Goal: Task Accomplishment & Management: Manage account settings

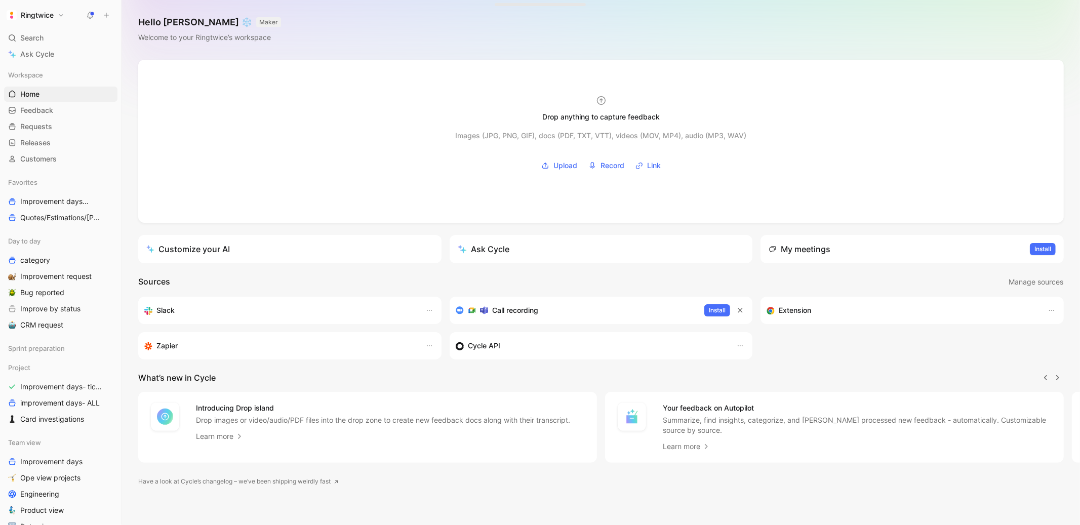
scroll to position [0, 1]
click at [50, 293] on span "Bug reported" at bounding box center [42, 292] width 44 height 10
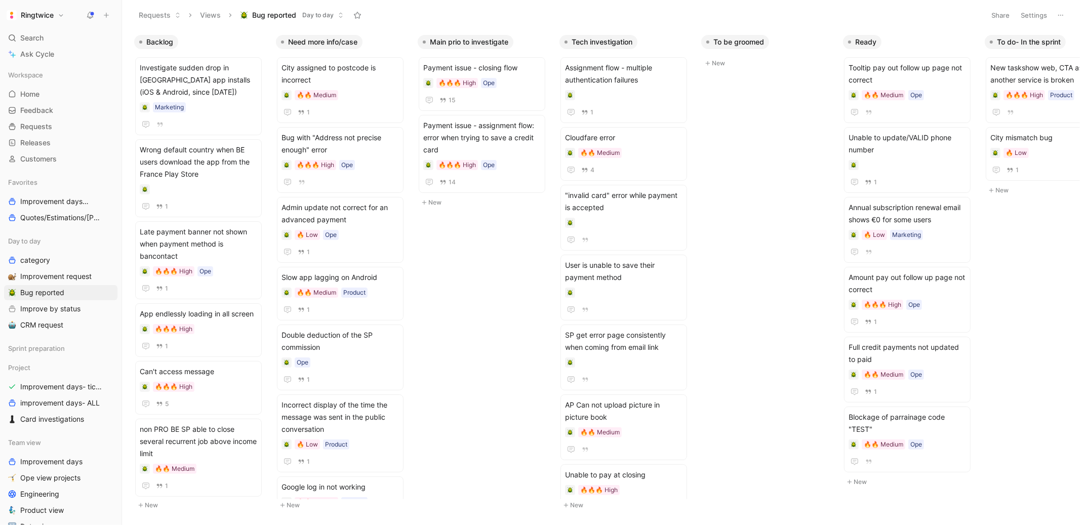
click at [1029, 15] on button "Settings" at bounding box center [1033, 15] width 35 height 14
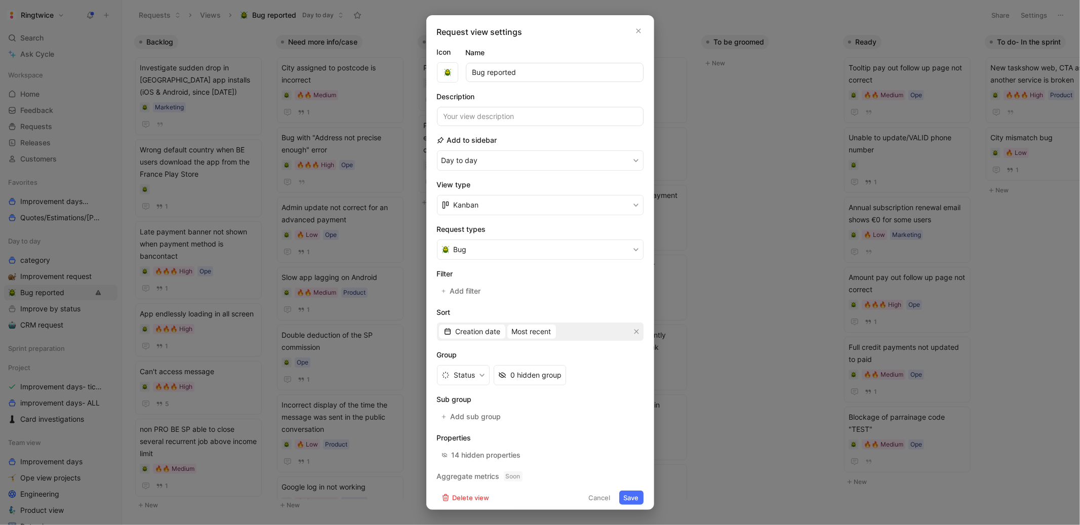
scroll to position [6, 0]
click at [461, 286] on span "Add filter" at bounding box center [465, 285] width 32 height 12
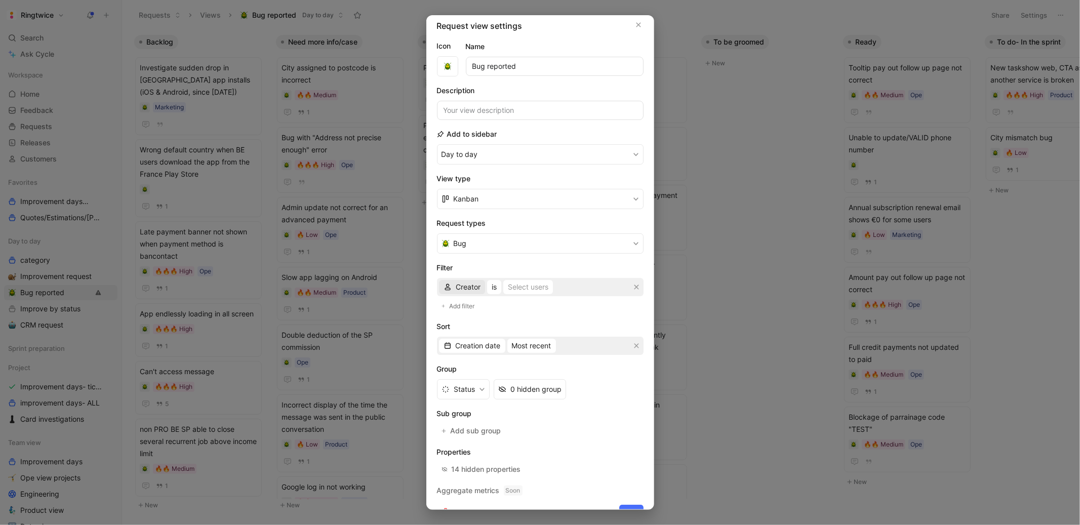
click at [474, 287] on span "Creator" at bounding box center [467, 287] width 25 height 12
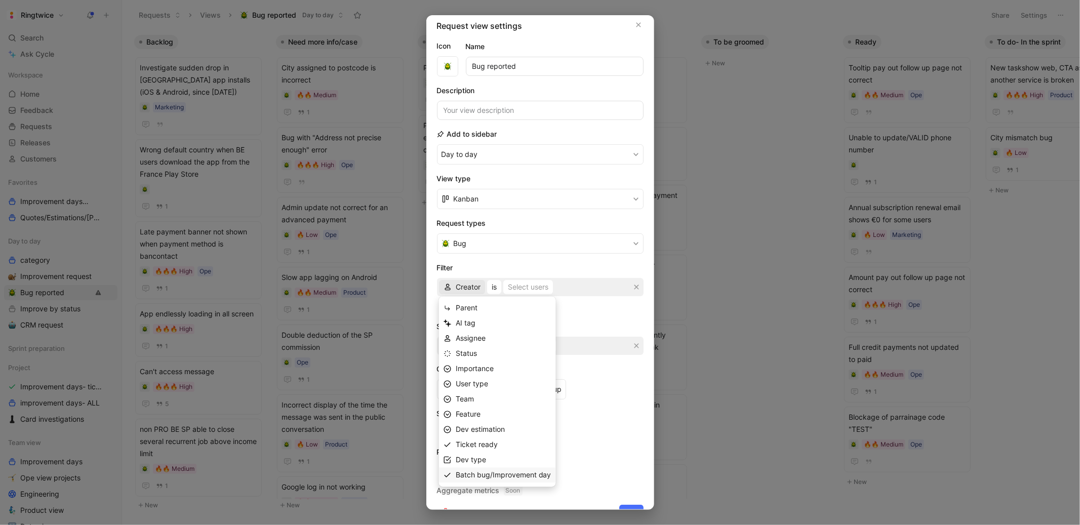
click at [494, 474] on span "Batch bug/Improvement day" at bounding box center [503, 475] width 96 height 9
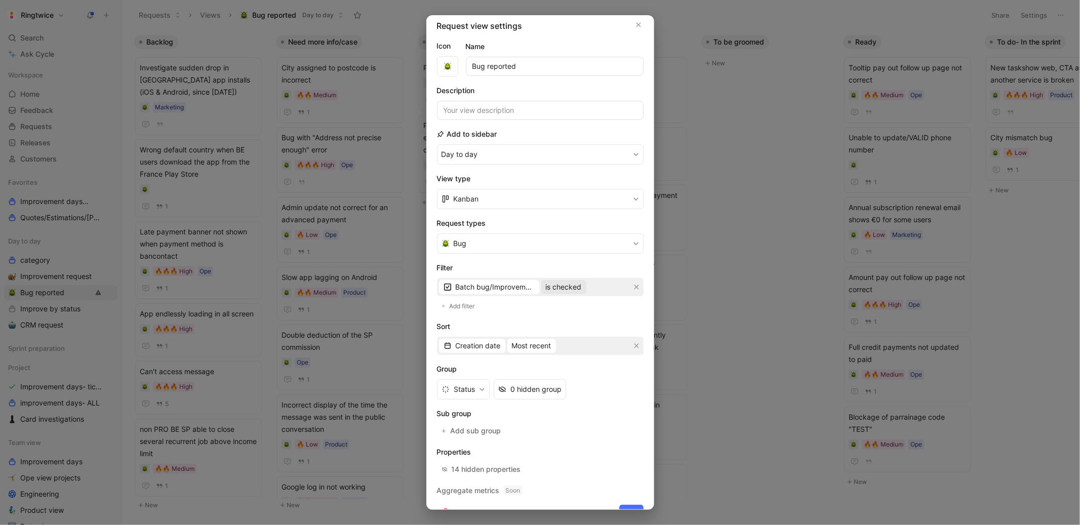
click at [555, 287] on span "is checked" at bounding box center [564, 287] width 36 height 12
click at [564, 328] on div "is not checked" at bounding box center [576, 323] width 60 height 12
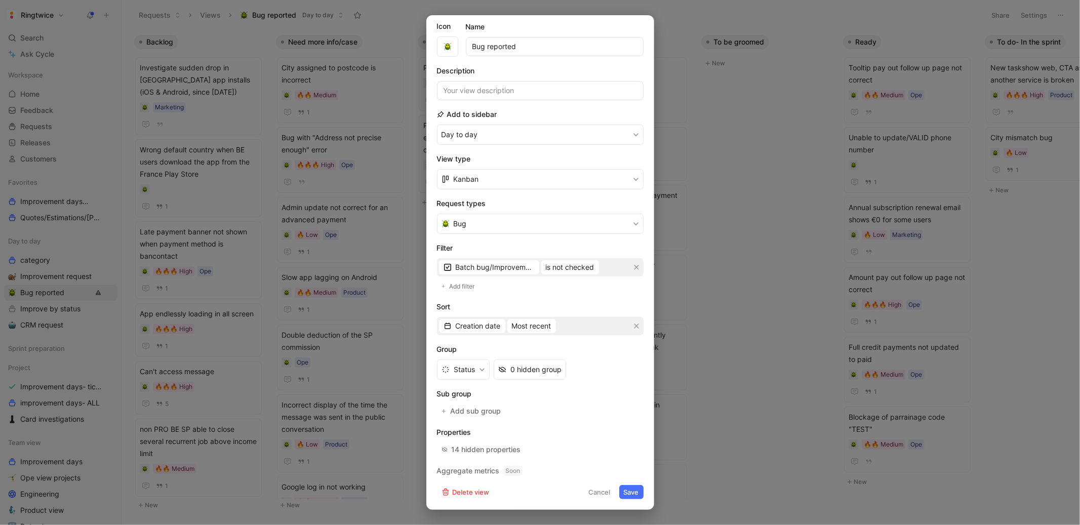
click at [633, 489] on button "Save" at bounding box center [631, 492] width 24 height 14
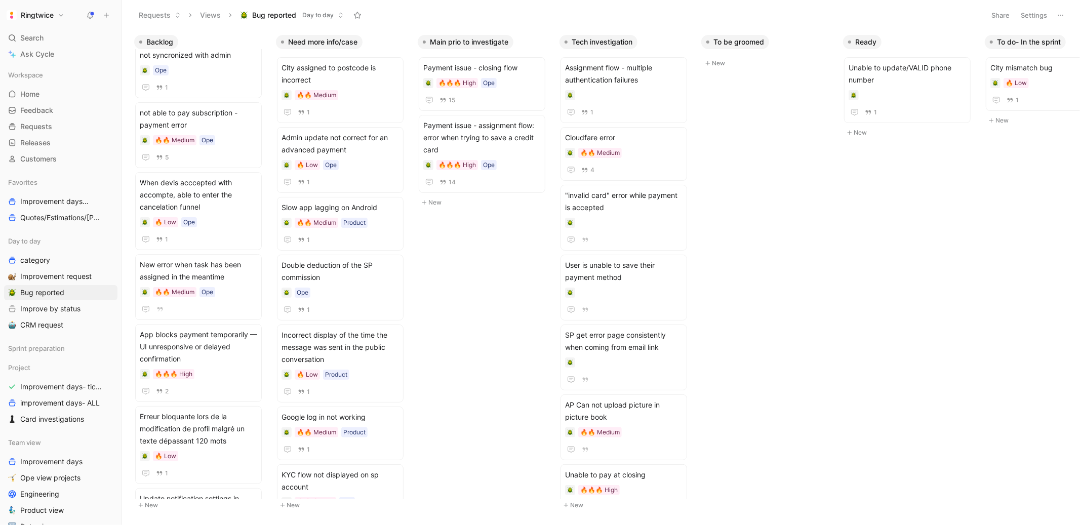
scroll to position [0, 0]
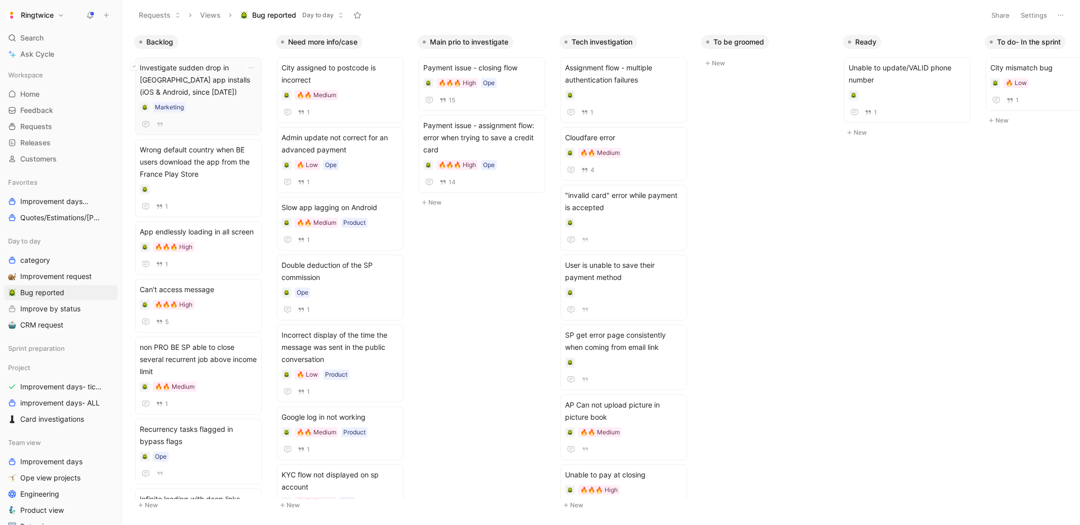
click at [135, 66] on icon at bounding box center [134, 66] width 4 height 4
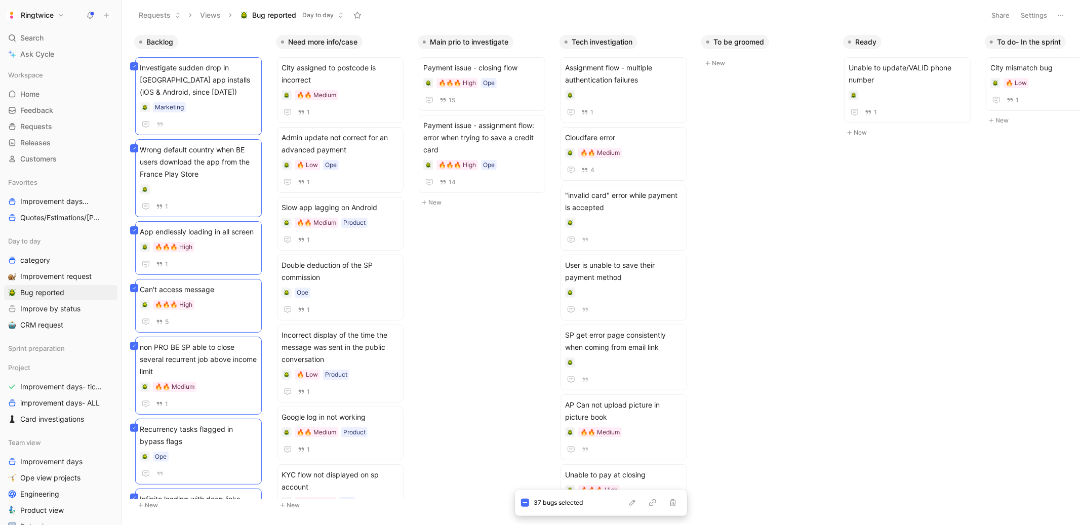
click at [508, 408] on div "Backlog Investigate sudden drop in Frizbiz app installs (iOS & Android, since […" at bounding box center [601, 277] width 958 height 494
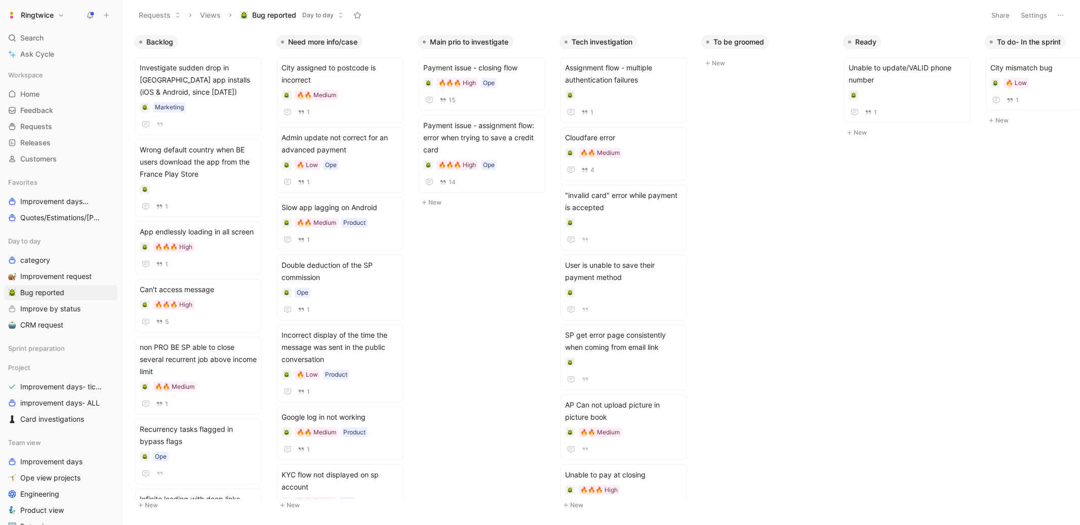
click at [58, 10] on button "Ringtwice" at bounding box center [35, 15] width 63 height 14
click at [42, 141] on div "Log out" at bounding box center [69, 143] width 125 height 16
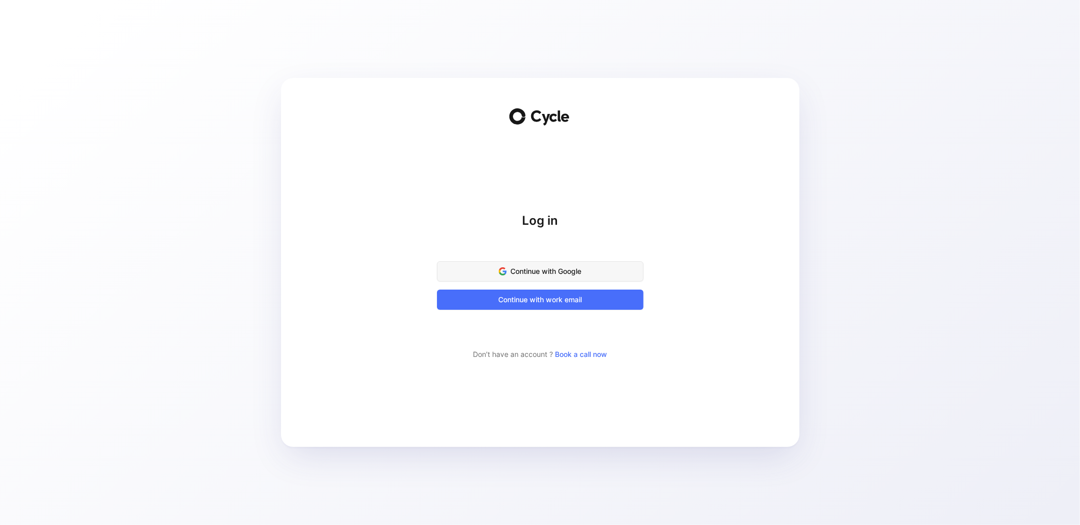
click at [545, 273] on span "Continue with Google" at bounding box center [539, 271] width 181 height 12
